Goal: Task Accomplishment & Management: Manage account settings

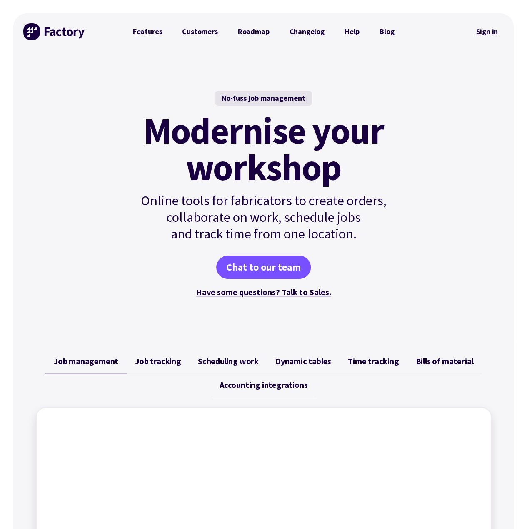
click at [485, 31] on link "Sign in" at bounding box center [487, 31] width 34 height 19
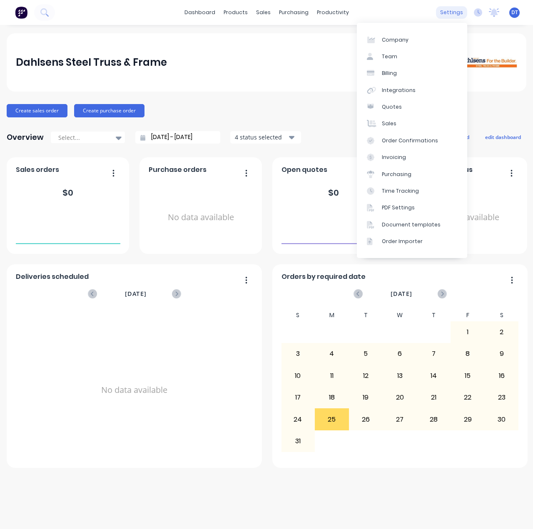
click at [456, 15] on div "settings" at bounding box center [451, 12] width 31 height 12
click at [390, 85] on link "Integrations" at bounding box center [412, 90] width 110 height 17
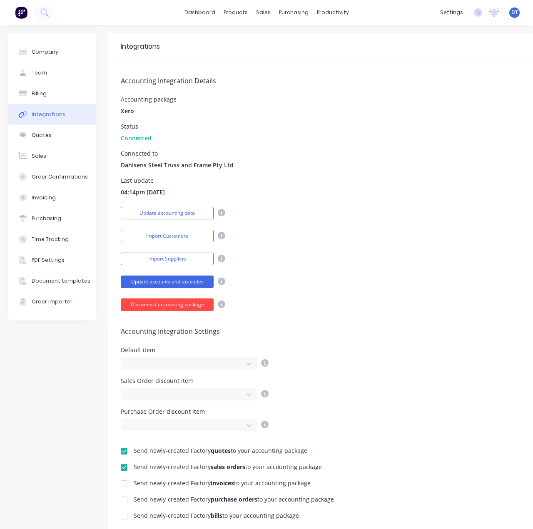
click at [164, 303] on button "Disconnect accounting package" at bounding box center [167, 304] width 93 height 12
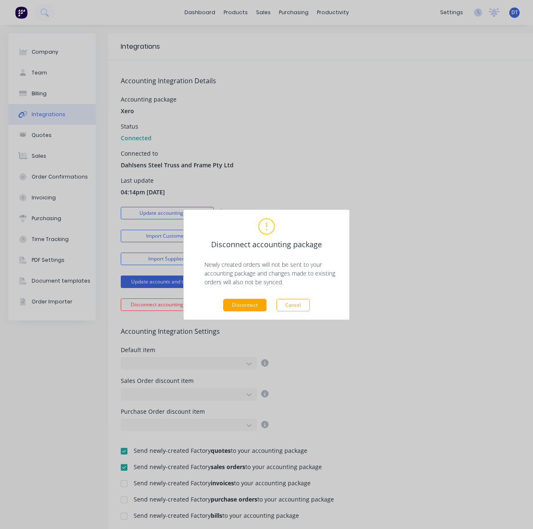
click at [249, 306] on button "Disconnect" at bounding box center [244, 305] width 43 height 12
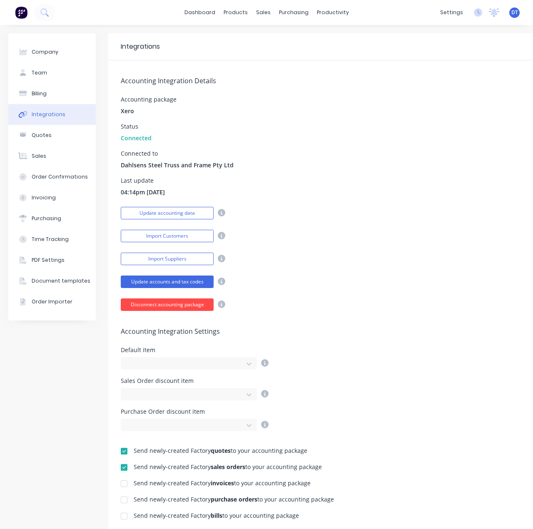
click at [159, 303] on button "Disconnect accounting package" at bounding box center [167, 304] width 93 height 12
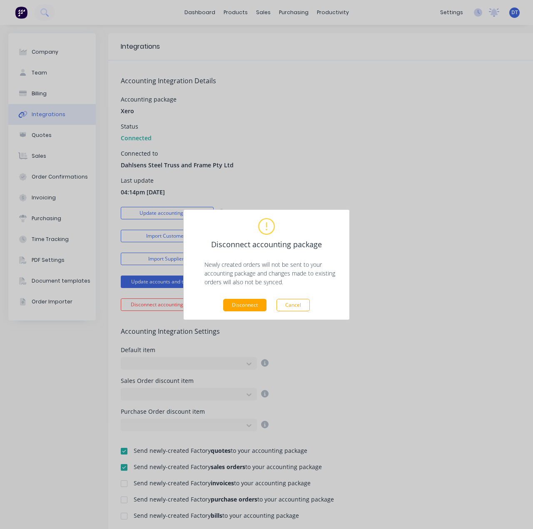
click at [251, 304] on button "Disconnect" at bounding box center [244, 305] width 43 height 12
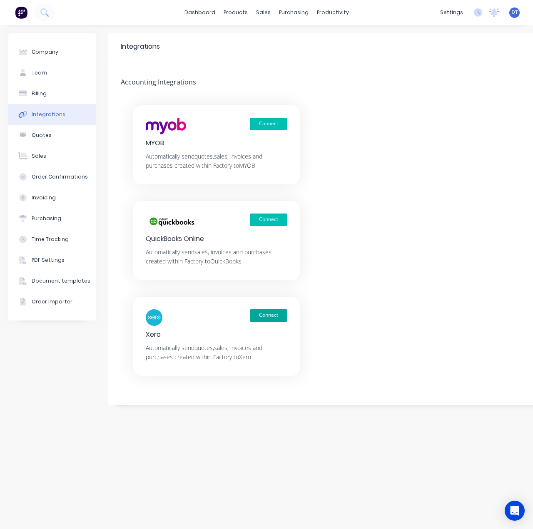
click at [266, 317] on button "Connect" at bounding box center [268, 315] width 37 height 12
